Goal: Task Accomplishment & Management: Manage account settings

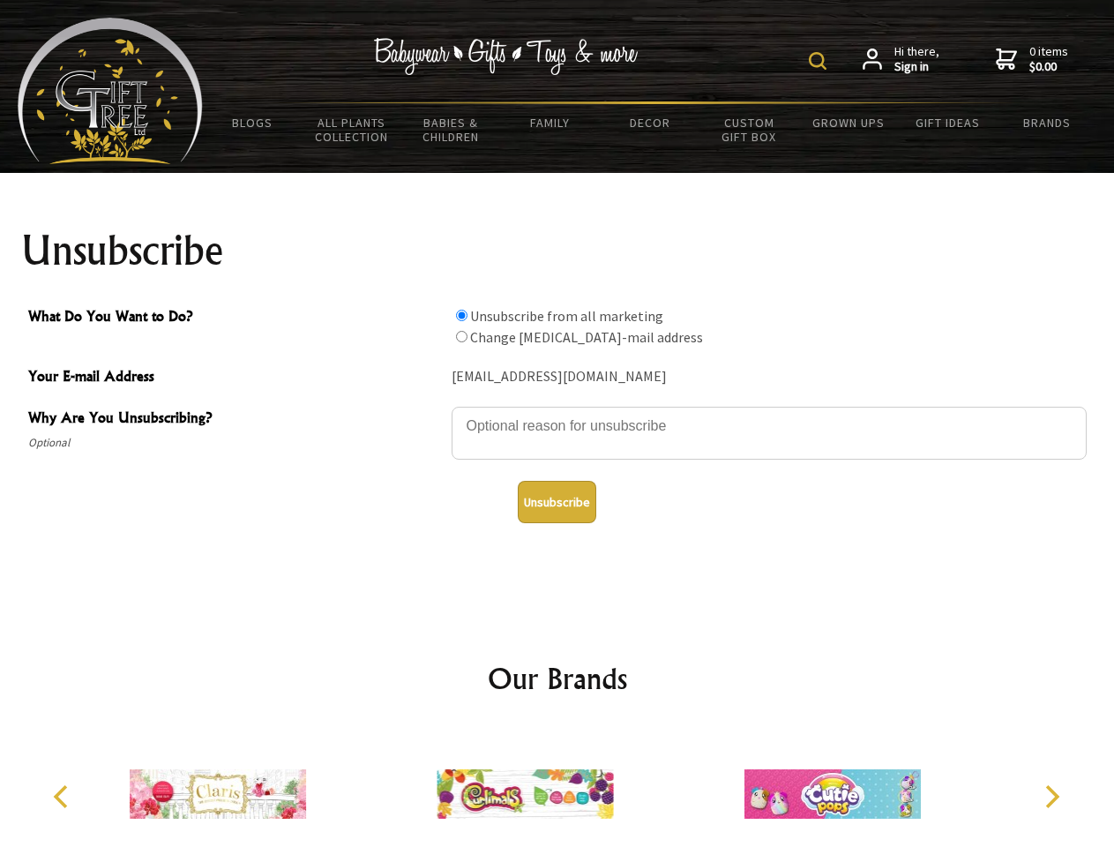
click at [820, 61] on img at bounding box center [818, 61] width 18 height 18
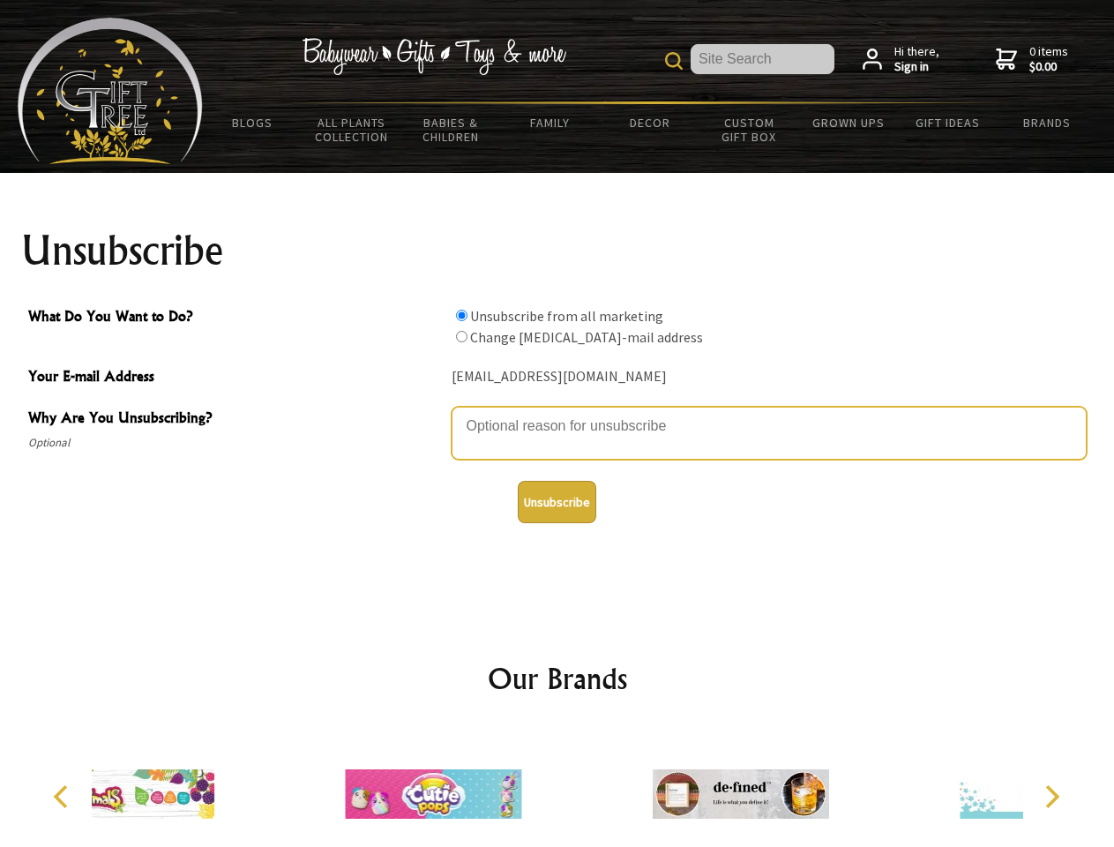
click at [557, 413] on textarea "Why Are You Unsubscribing?" at bounding box center [769, 433] width 635 height 53
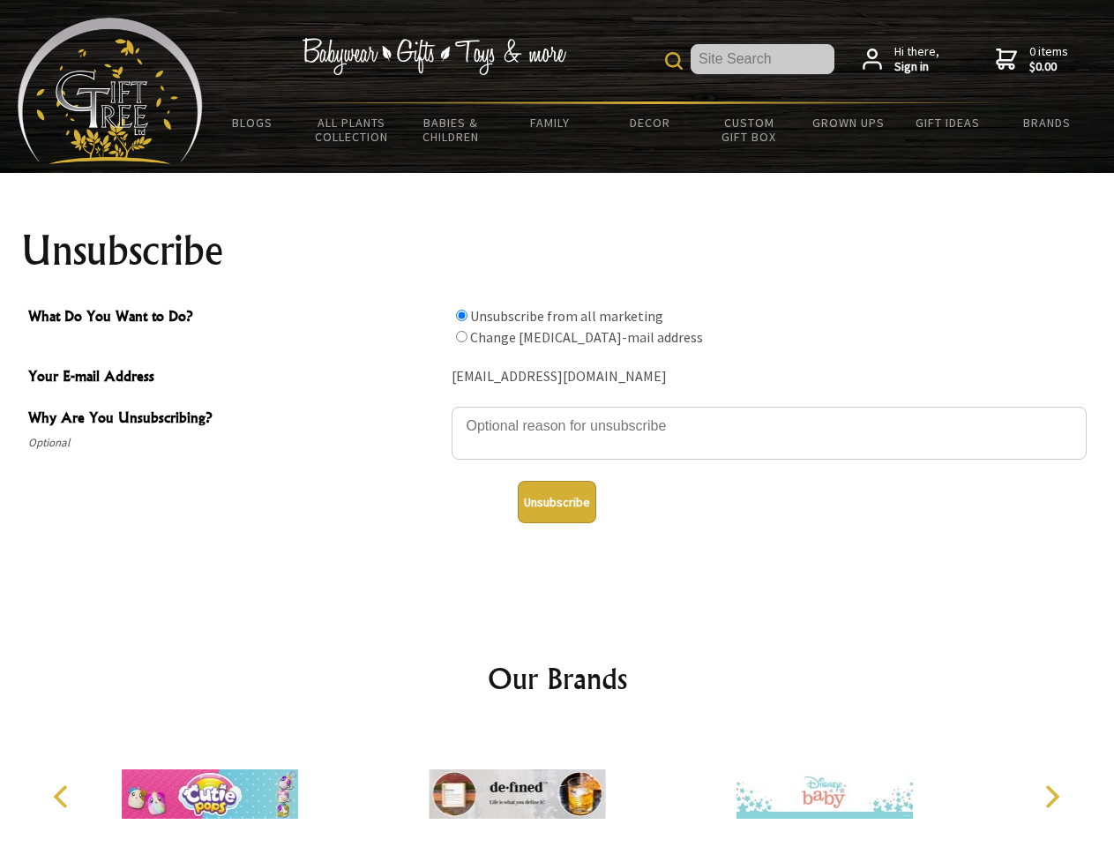
click at [461, 315] on input "What Do You Want to Do?" at bounding box center [461, 315] width 11 height 11
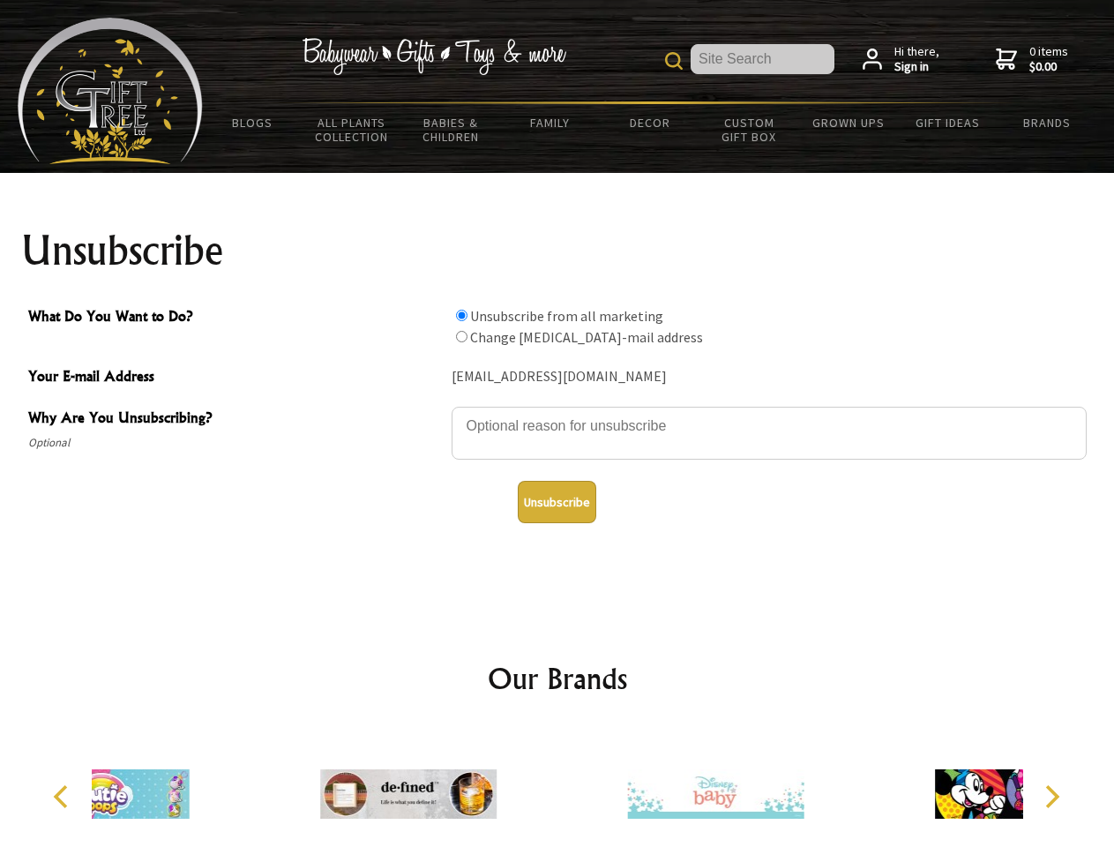
click at [461, 336] on input "What Do You Want to Do?" at bounding box center [461, 336] width 11 height 11
radio input "true"
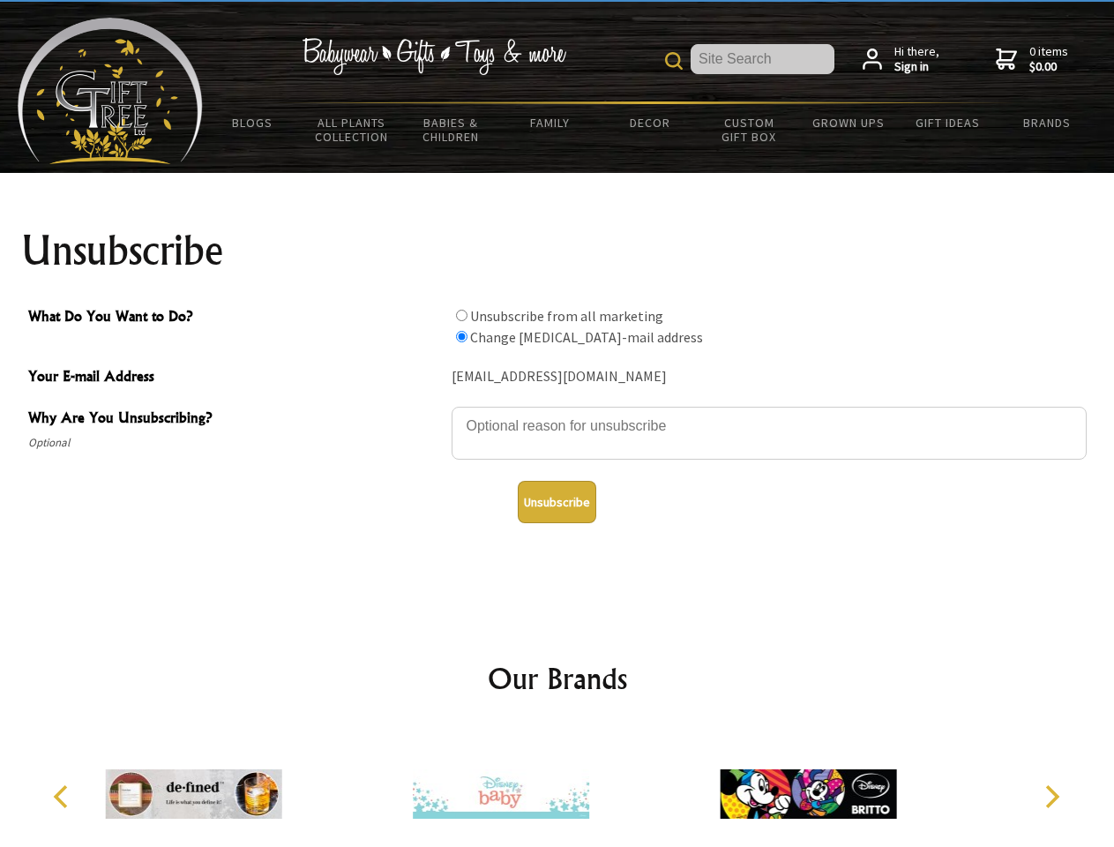
click at [556, 502] on button "Unsubscribe" at bounding box center [557, 502] width 78 height 42
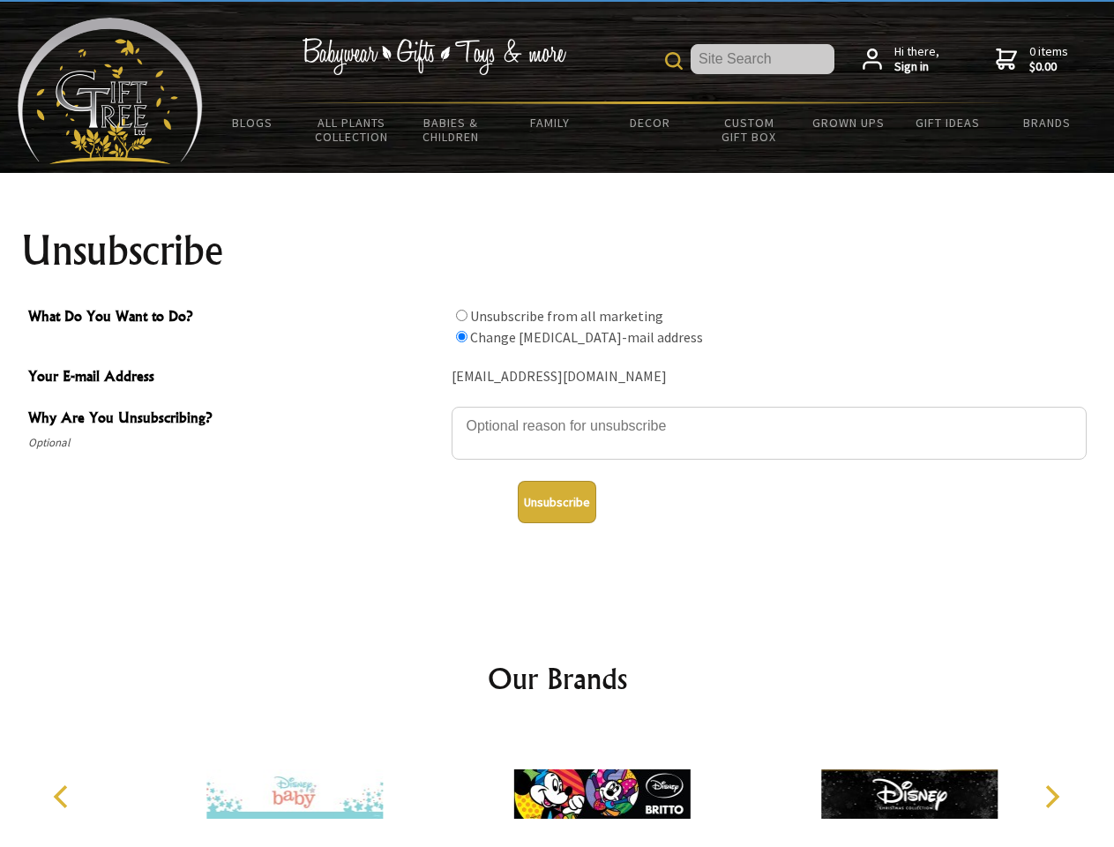
click at [557, 787] on img at bounding box center [602, 794] width 176 height 132
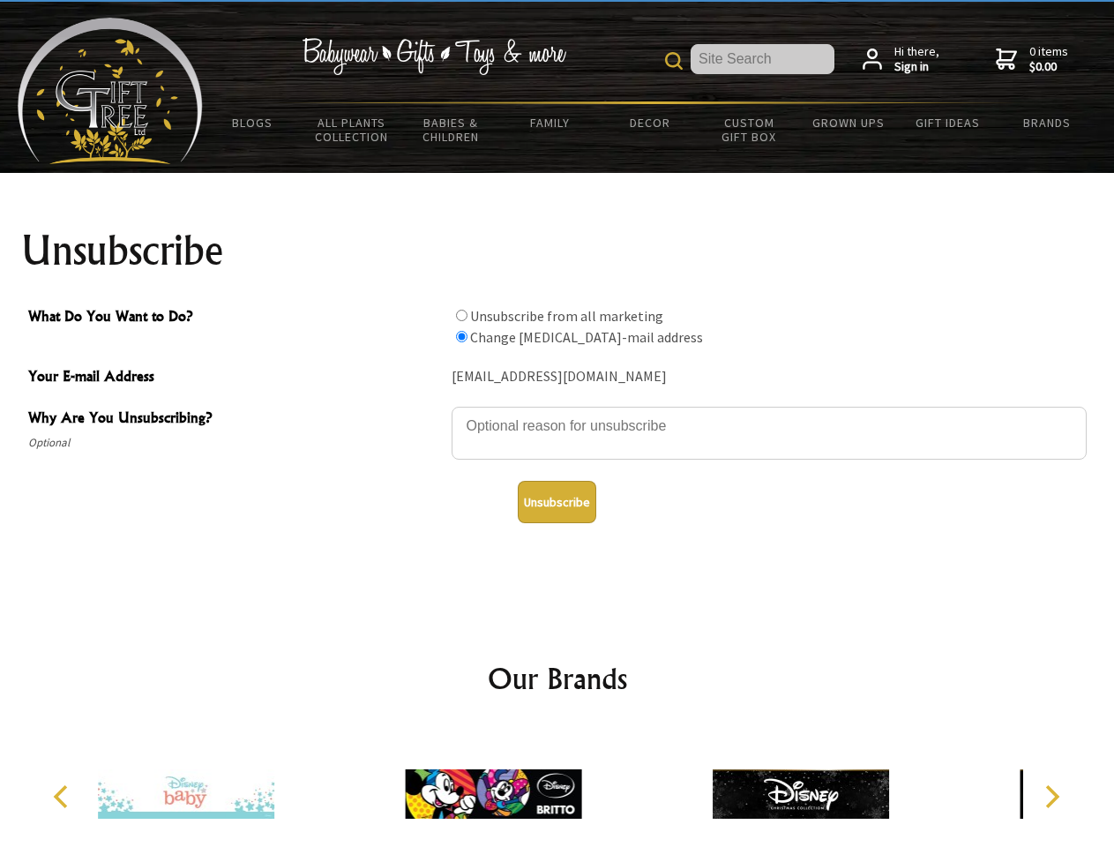
click at [63, 796] on icon "Previous" at bounding box center [62, 796] width 23 height 23
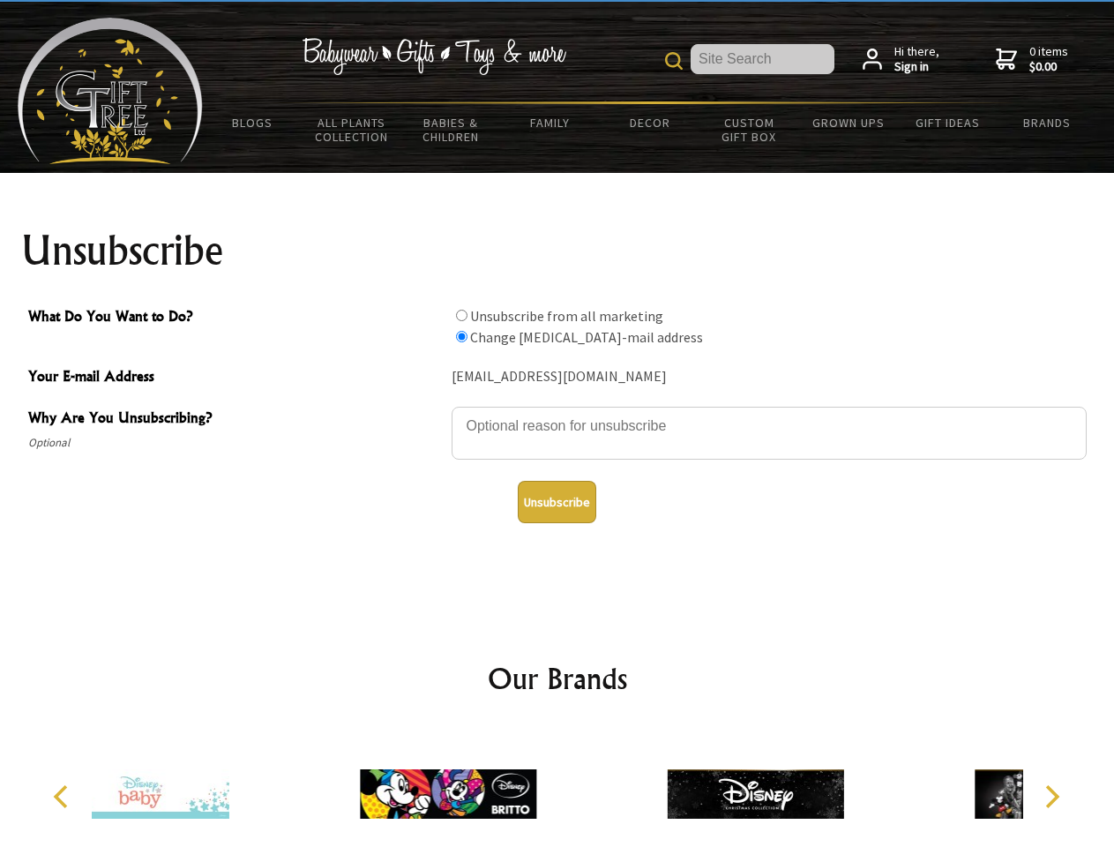
click at [1051, 796] on icon "Next" at bounding box center [1050, 796] width 23 height 23
